Goal: Transaction & Acquisition: Purchase product/service

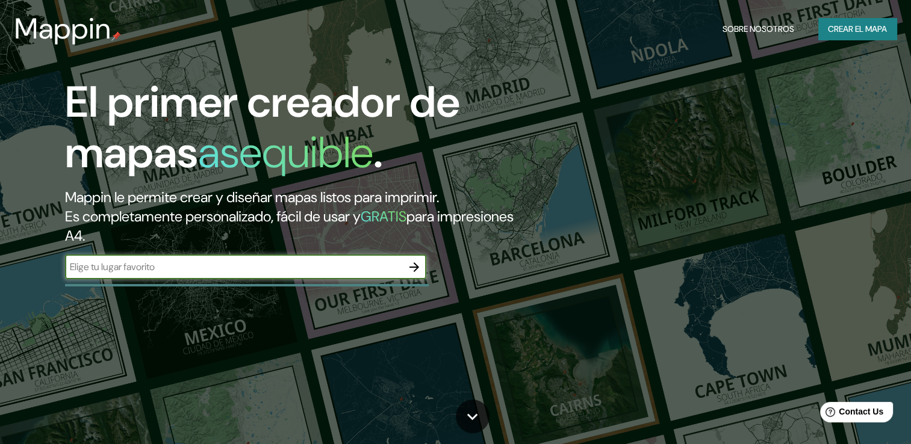
click at [864, 37] on button "Crear el mapa" at bounding box center [857, 29] width 78 height 22
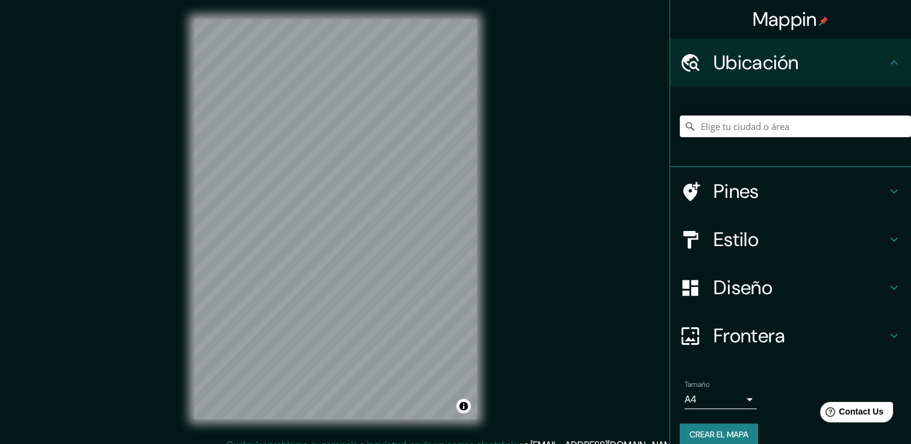
click at [745, 246] on h4 "Estilo" at bounding box center [800, 240] width 173 height 24
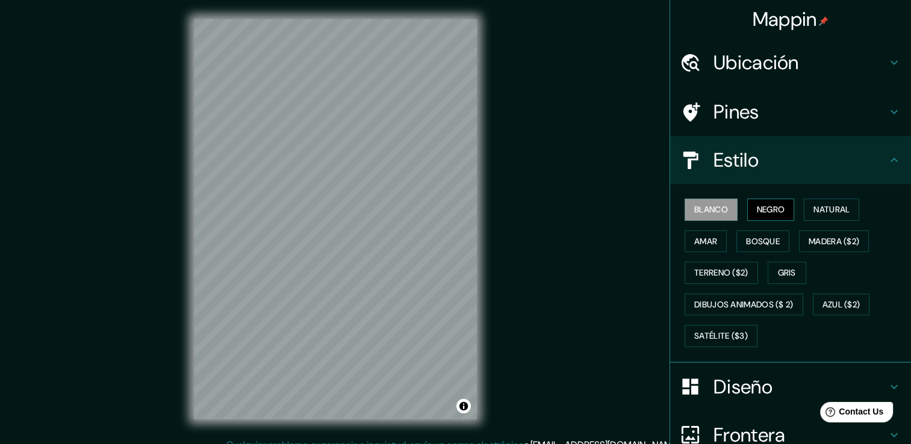
click at [761, 213] on font "Negro" at bounding box center [771, 209] width 28 height 15
click at [827, 208] on font "Natural" at bounding box center [831, 209] width 36 height 15
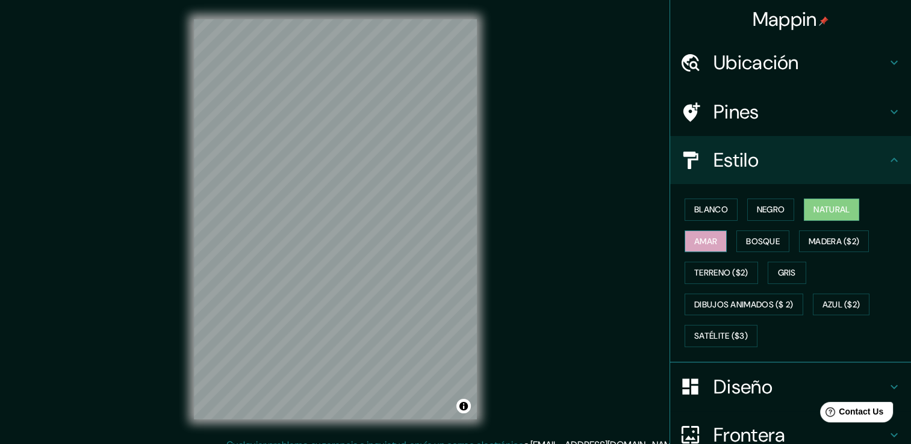
click at [694, 243] on font "Amar" at bounding box center [705, 241] width 23 height 15
click at [756, 237] on font "Bosque" at bounding box center [763, 241] width 34 height 15
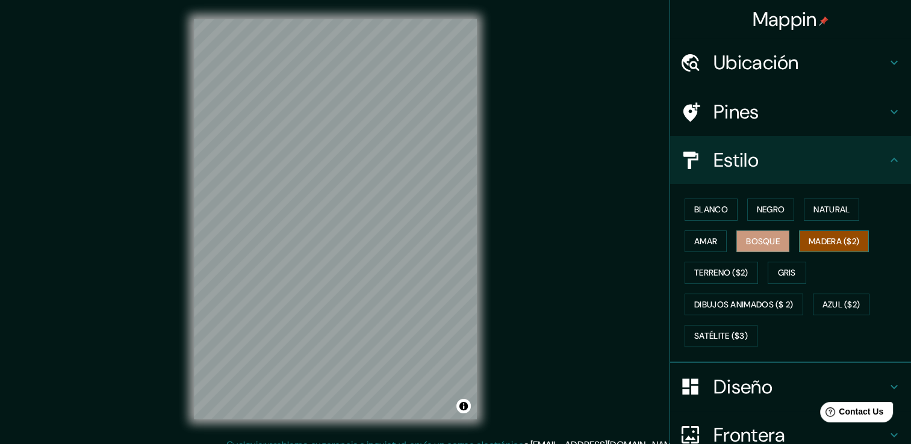
click at [824, 235] on font "Madera ($2)" at bounding box center [834, 241] width 51 height 15
click at [708, 271] on font "Terreno ($2)" at bounding box center [721, 273] width 54 height 15
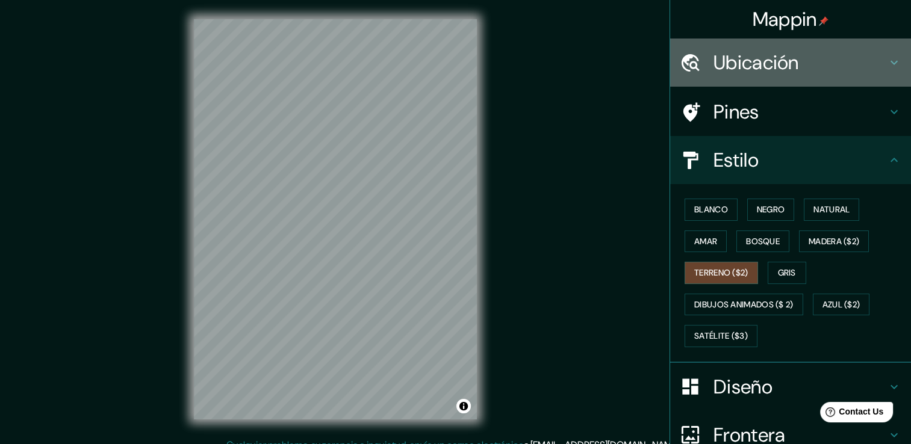
click at [753, 65] on h4 "Ubicación" at bounding box center [800, 63] width 173 height 24
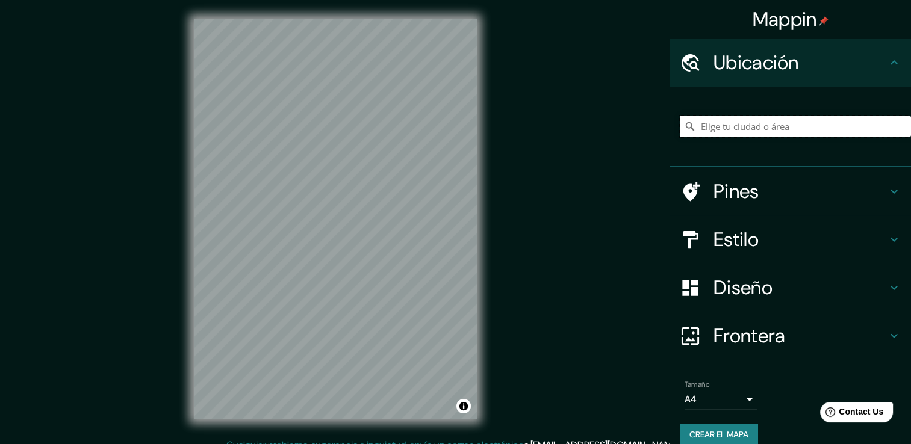
click at [747, 129] on input "Elige tu ciudad o área" at bounding box center [795, 127] width 231 height 22
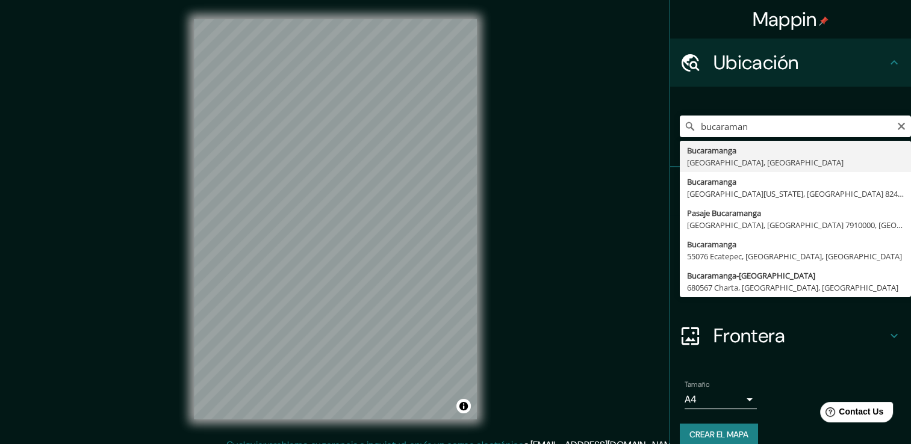
type input "Bucaramanga, [GEOGRAPHIC_DATA], [GEOGRAPHIC_DATA]"
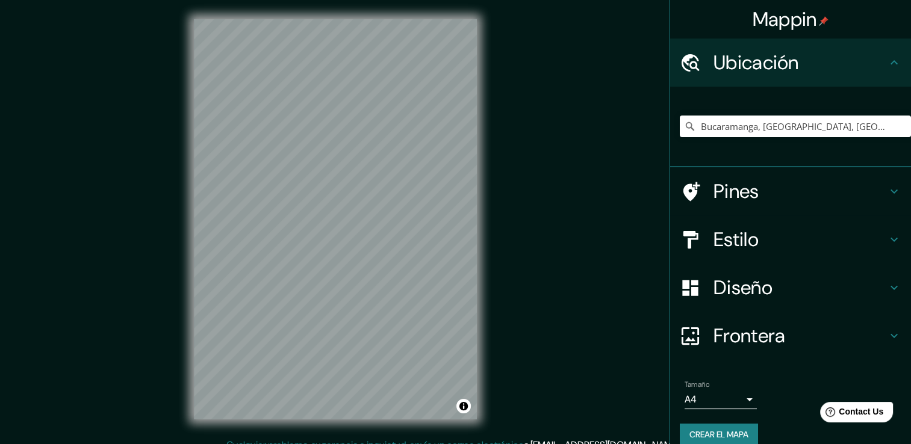
click at [765, 184] on h4 "Pines" at bounding box center [800, 191] width 173 height 24
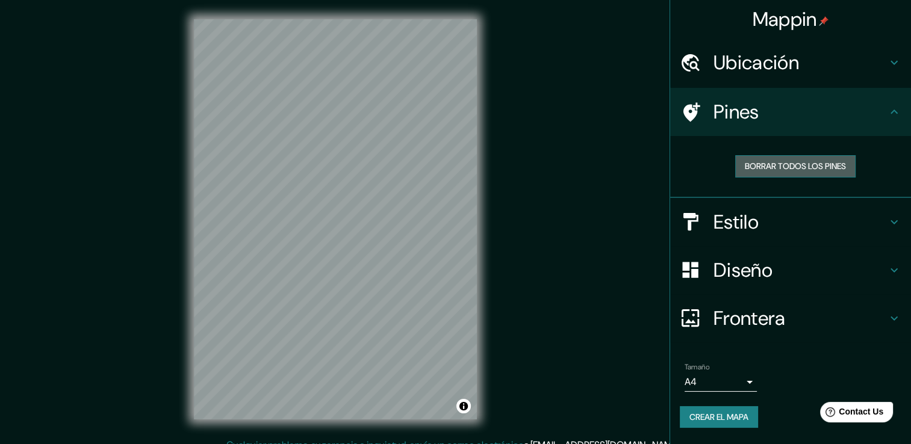
click at [807, 167] on font "Borrar todos los pines" at bounding box center [795, 166] width 101 height 15
click at [810, 226] on h4 "Estilo" at bounding box center [800, 222] width 173 height 24
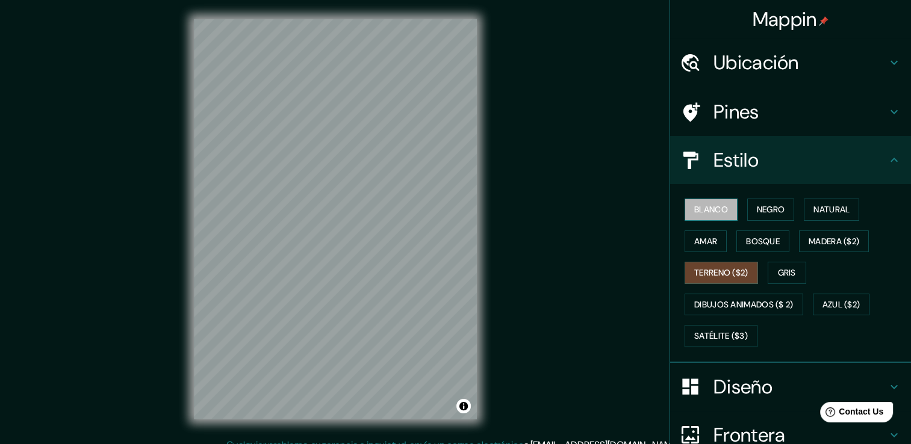
click at [696, 213] on font "Blanco" at bounding box center [711, 209] width 34 height 15
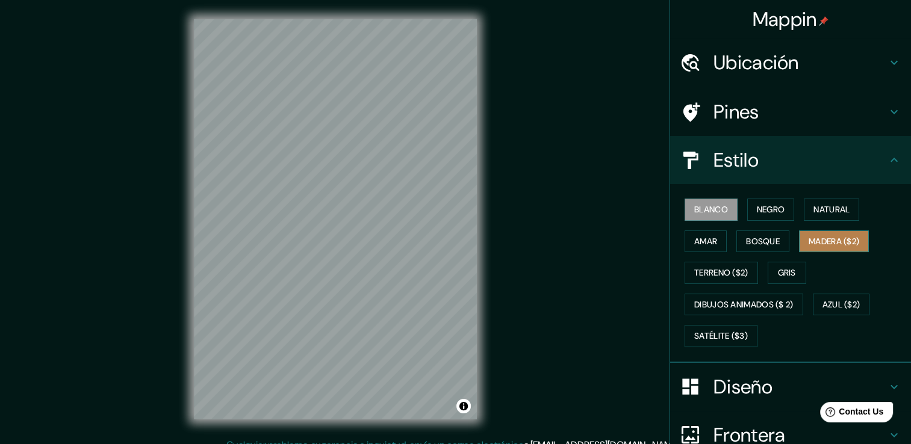
click at [847, 235] on font "Madera ($2)" at bounding box center [834, 241] width 51 height 15
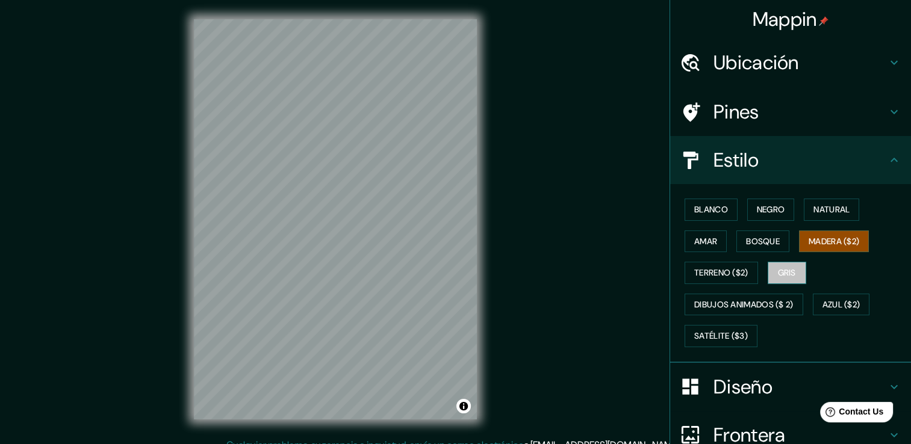
click at [778, 267] on font "Gris" at bounding box center [787, 273] width 18 height 15
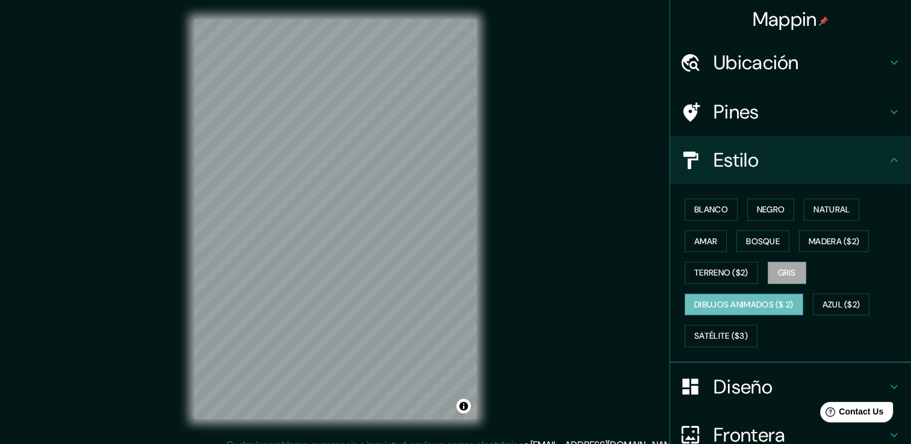
click at [751, 302] on font "Dibujos animados ($ 2)" at bounding box center [743, 304] width 99 height 15
click at [850, 308] on font "Azul ($2)" at bounding box center [841, 304] width 38 height 15
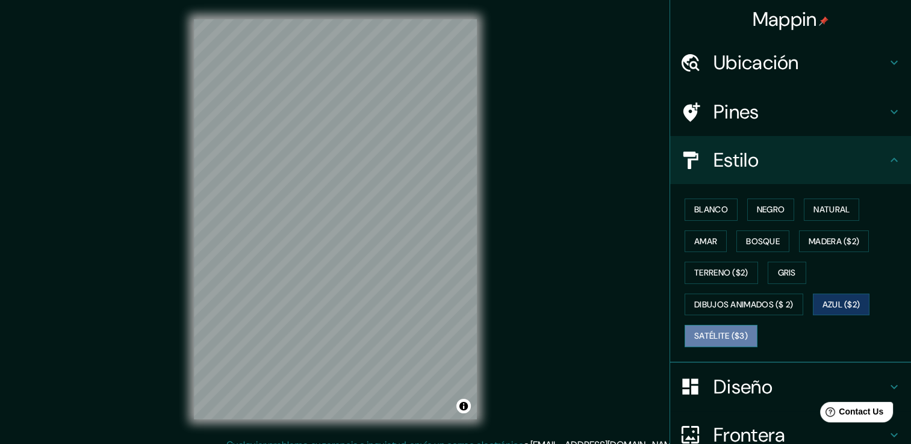
click at [715, 340] on font "Satélite ($3)" at bounding box center [721, 336] width 54 height 15
click at [766, 237] on font "Bosque" at bounding box center [763, 241] width 34 height 15
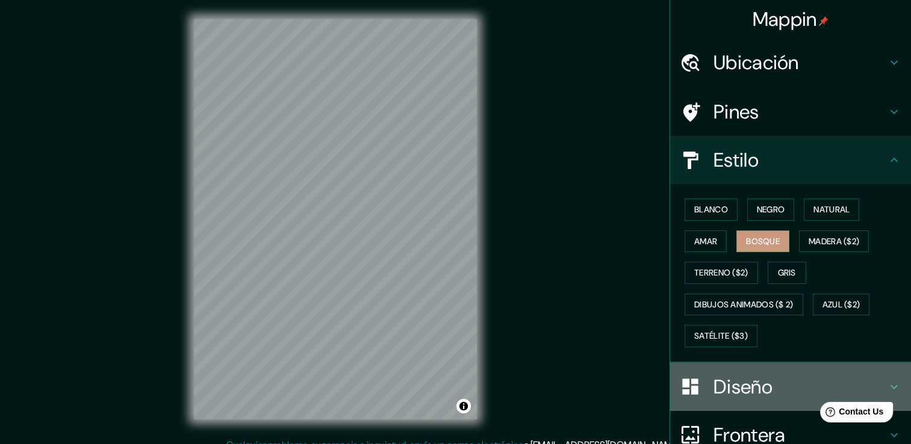
click at [802, 376] on h4 "Diseño" at bounding box center [800, 387] width 173 height 24
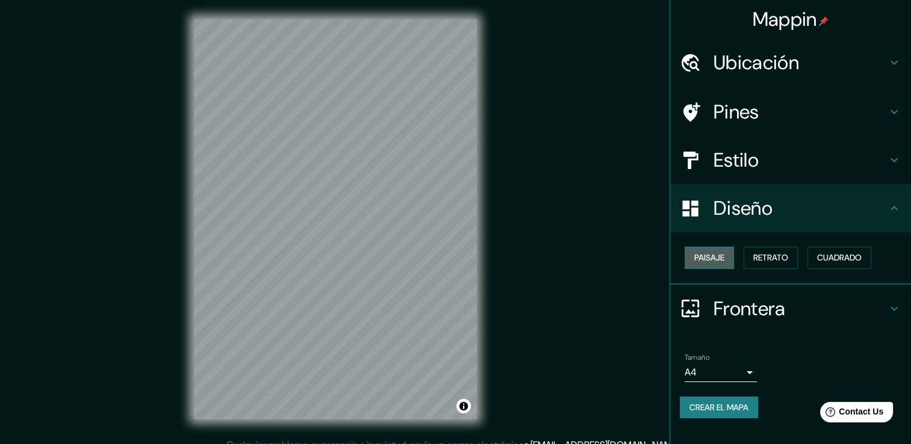
click at [715, 257] on font "Paisaje" at bounding box center [709, 257] width 30 height 15
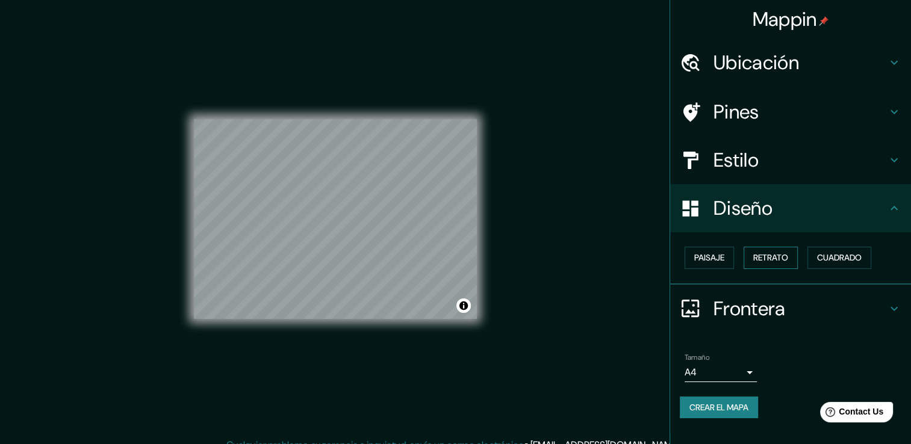
click at [757, 254] on font "Retrato" at bounding box center [770, 257] width 35 height 15
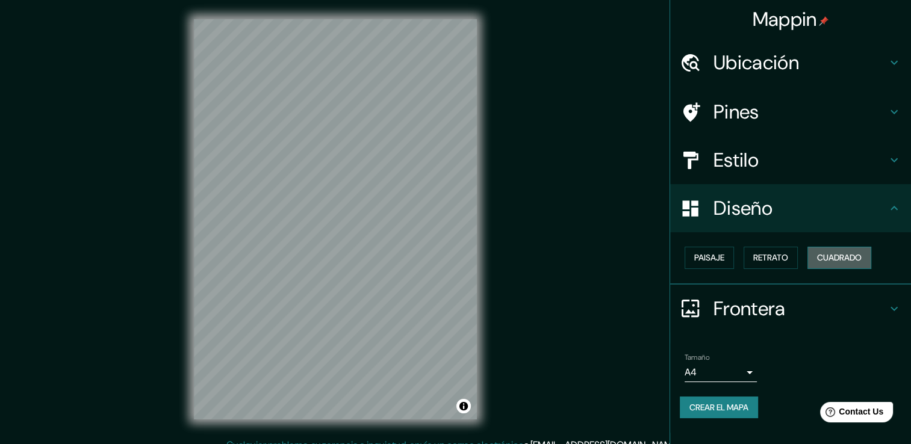
click at [821, 255] on font "Cuadrado" at bounding box center [839, 257] width 45 height 15
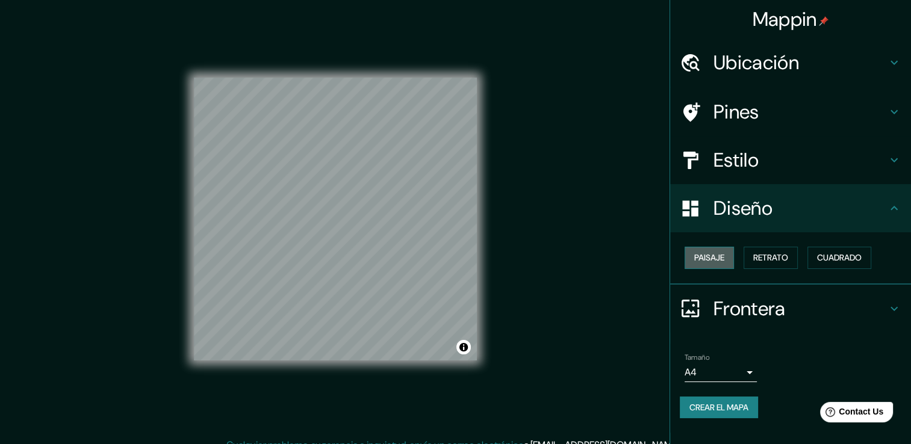
click at [723, 254] on font "Paisaje" at bounding box center [709, 257] width 30 height 15
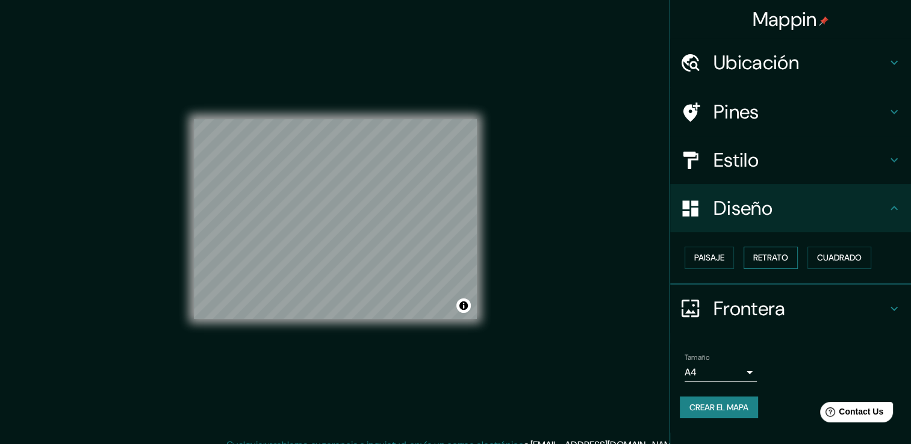
click at [758, 247] on div "Paisaje Retrato Cuadrado" at bounding box center [795, 258] width 231 height 32
click at [762, 250] on font "Retrato" at bounding box center [770, 257] width 35 height 15
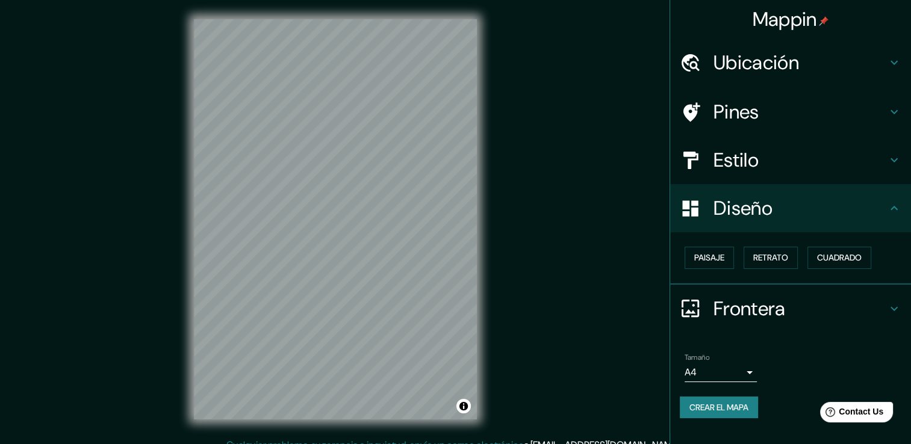
click at [768, 220] on h4 "Diseño" at bounding box center [800, 208] width 173 height 24
click at [787, 106] on h4 "Pines" at bounding box center [800, 112] width 173 height 24
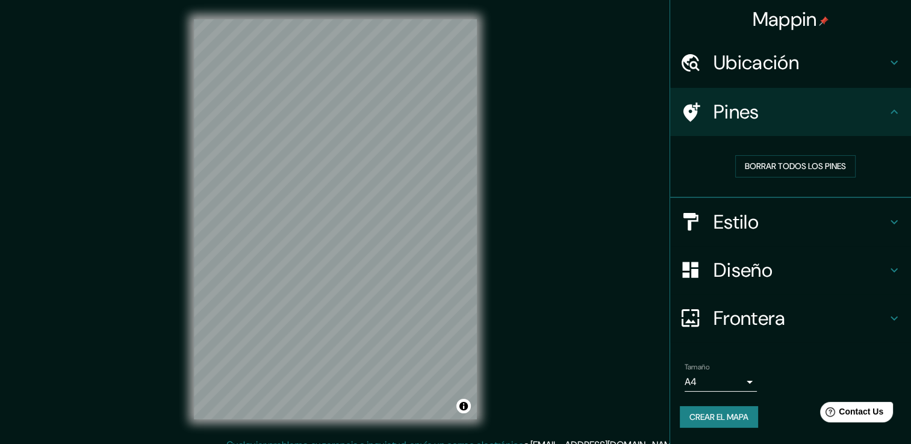
click at [759, 108] on h4 "Pines" at bounding box center [800, 112] width 173 height 24
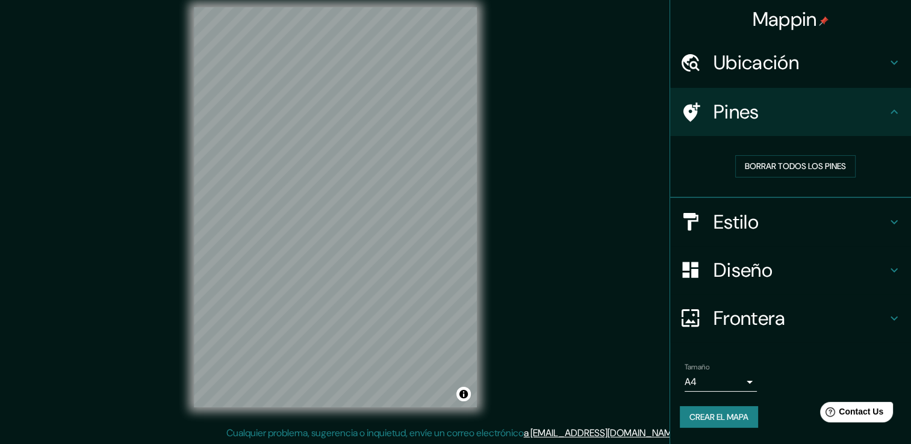
scroll to position [13, 0]
click at [776, 309] on h4 "Frontera" at bounding box center [800, 318] width 173 height 24
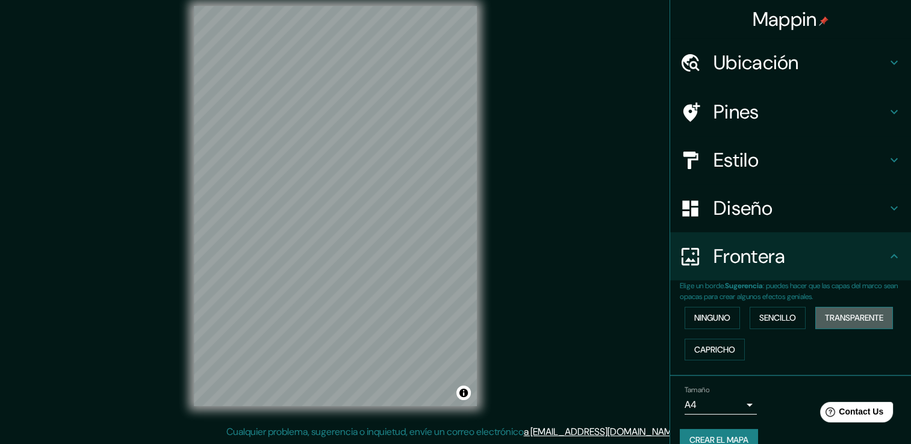
click at [835, 314] on font "Transparente" at bounding box center [854, 318] width 58 height 15
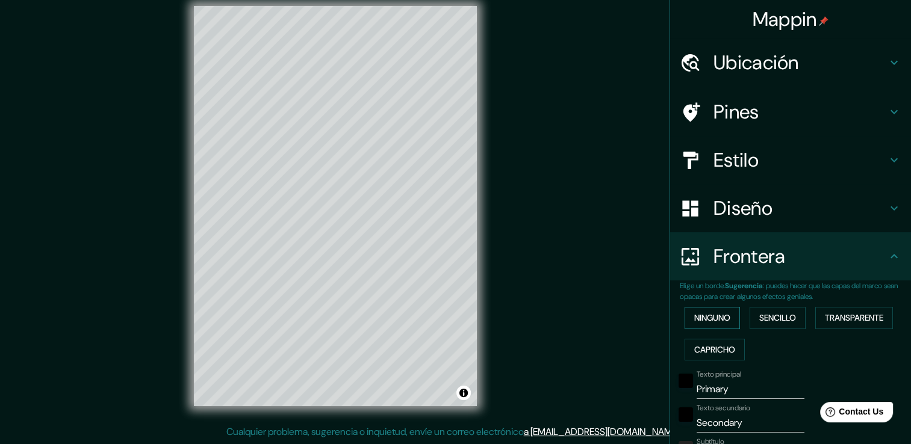
click at [715, 319] on font "Ninguno" at bounding box center [712, 318] width 36 height 15
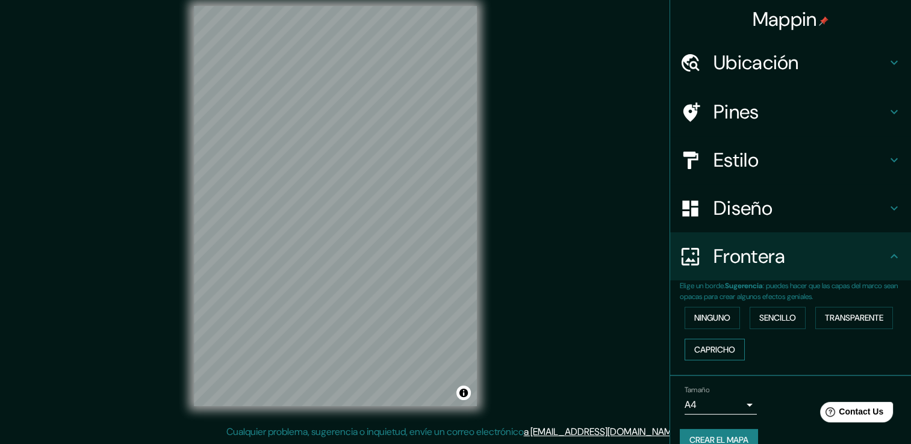
click at [714, 350] on font "Capricho" at bounding box center [714, 350] width 41 height 15
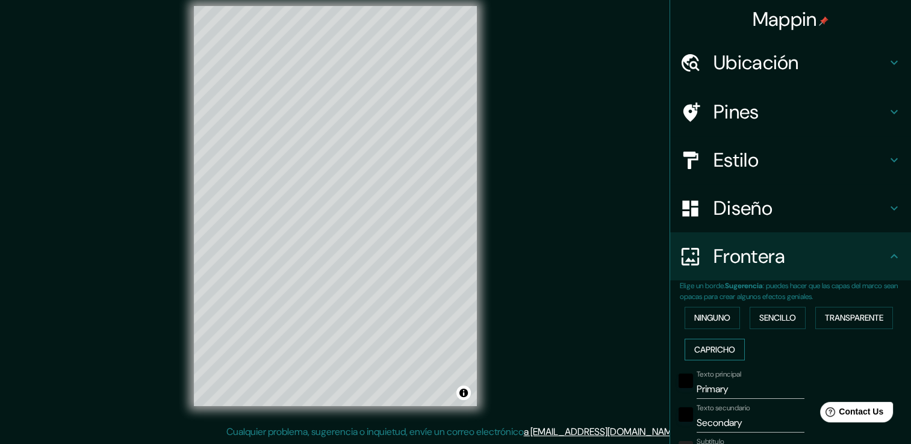
click at [714, 350] on font "Capricho" at bounding box center [714, 350] width 41 height 15
type input "38"
type input "19"
click at [701, 321] on font "Ninguno" at bounding box center [712, 318] width 36 height 15
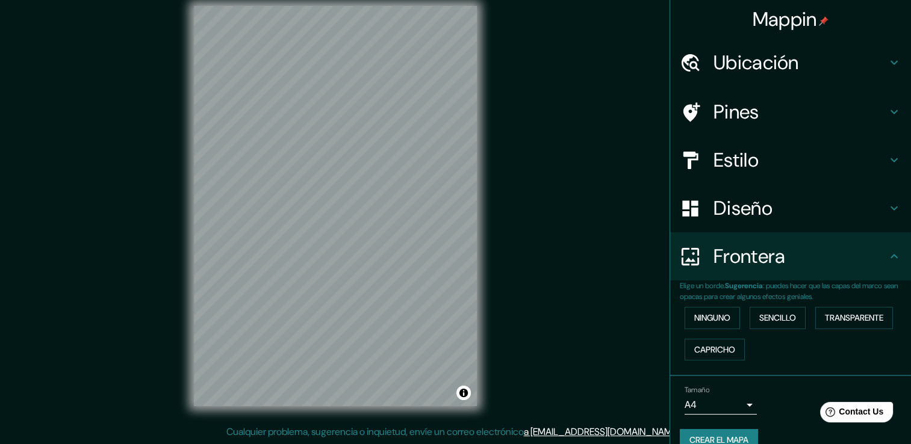
click at [763, 255] on h4 "Frontera" at bounding box center [800, 256] width 173 height 24
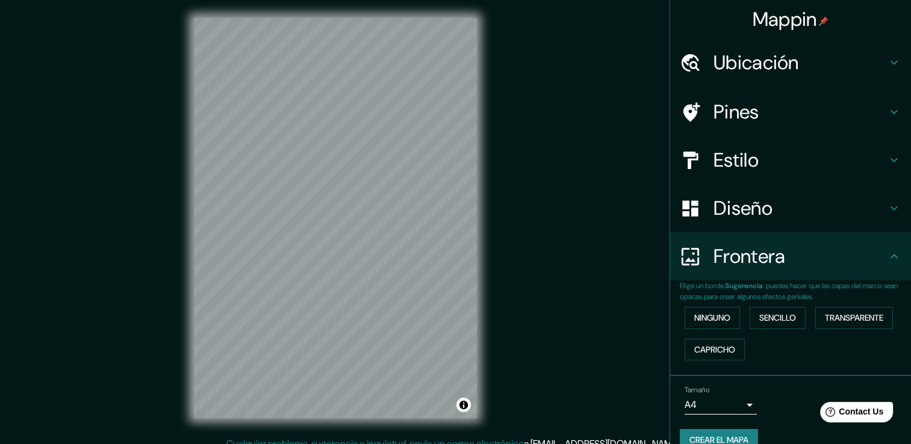
scroll to position [0, 0]
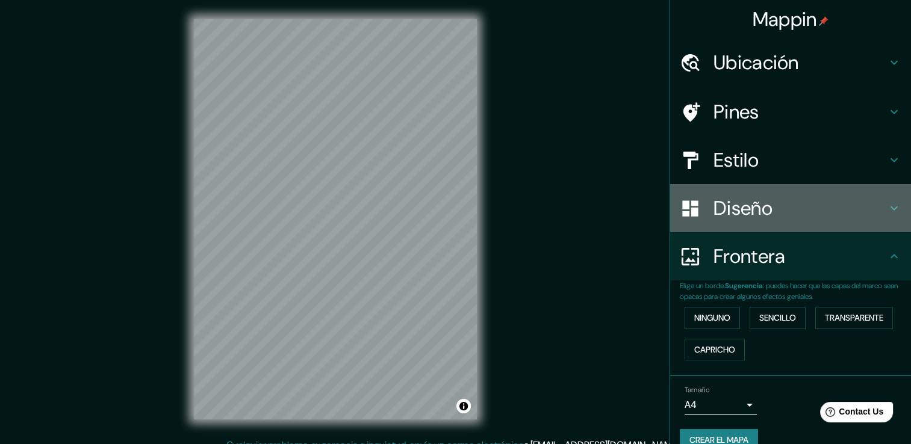
click at [751, 209] on h4 "Diseño" at bounding box center [800, 208] width 173 height 24
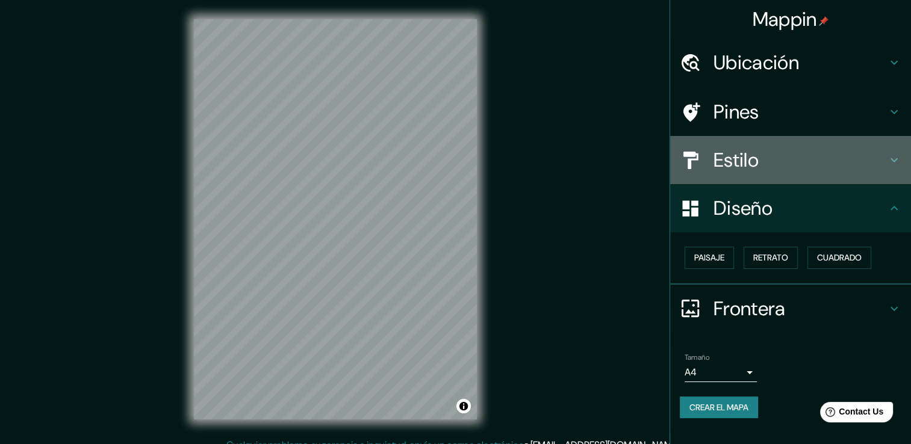
click at [739, 155] on h4 "Estilo" at bounding box center [800, 160] width 173 height 24
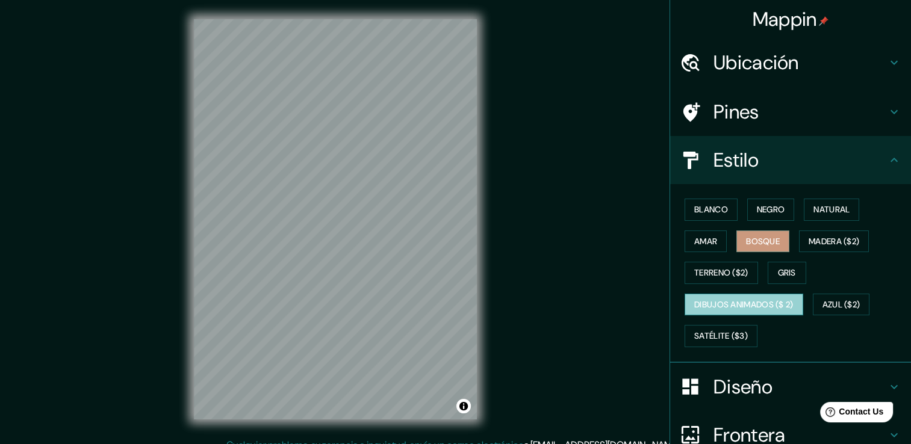
click at [750, 307] on font "Dibujos animados ($ 2)" at bounding box center [743, 304] width 99 height 15
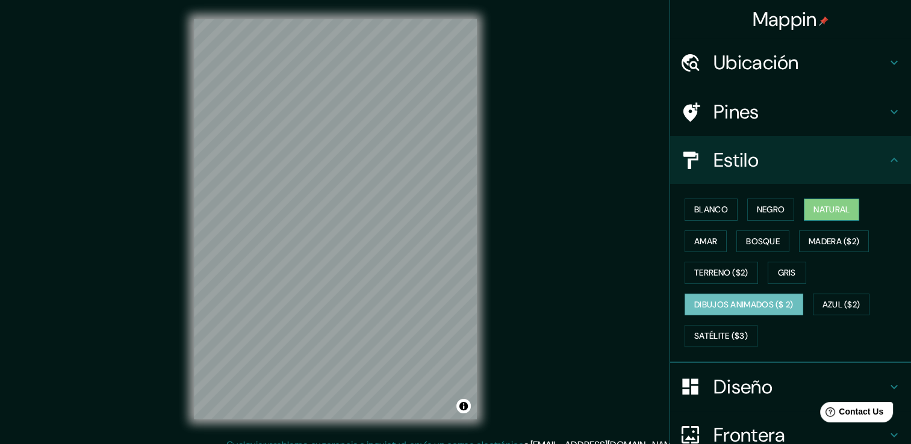
click at [831, 204] on font "Natural" at bounding box center [831, 209] width 36 height 15
click at [760, 208] on font "Negro" at bounding box center [771, 209] width 28 height 15
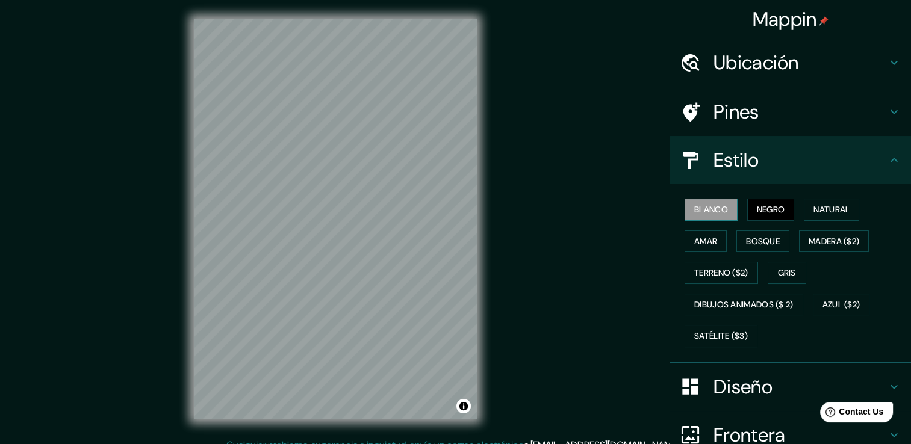
click at [715, 210] on font "Blanco" at bounding box center [711, 209] width 34 height 15
click at [694, 237] on font "Amar" at bounding box center [705, 241] width 23 height 15
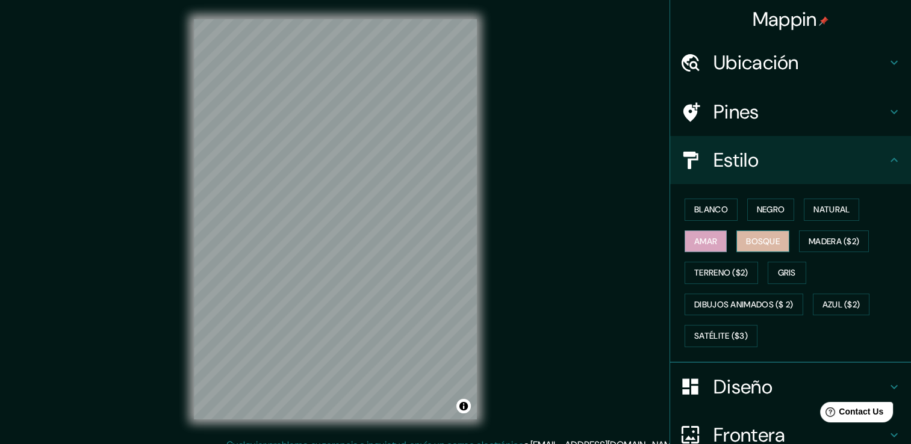
click at [761, 238] on font "Bosque" at bounding box center [763, 241] width 34 height 15
click at [827, 240] on font "Madera ($2)" at bounding box center [834, 241] width 51 height 15
click at [778, 241] on button "Bosque" at bounding box center [762, 242] width 53 height 22
